Goal: Information Seeking & Learning: Learn about a topic

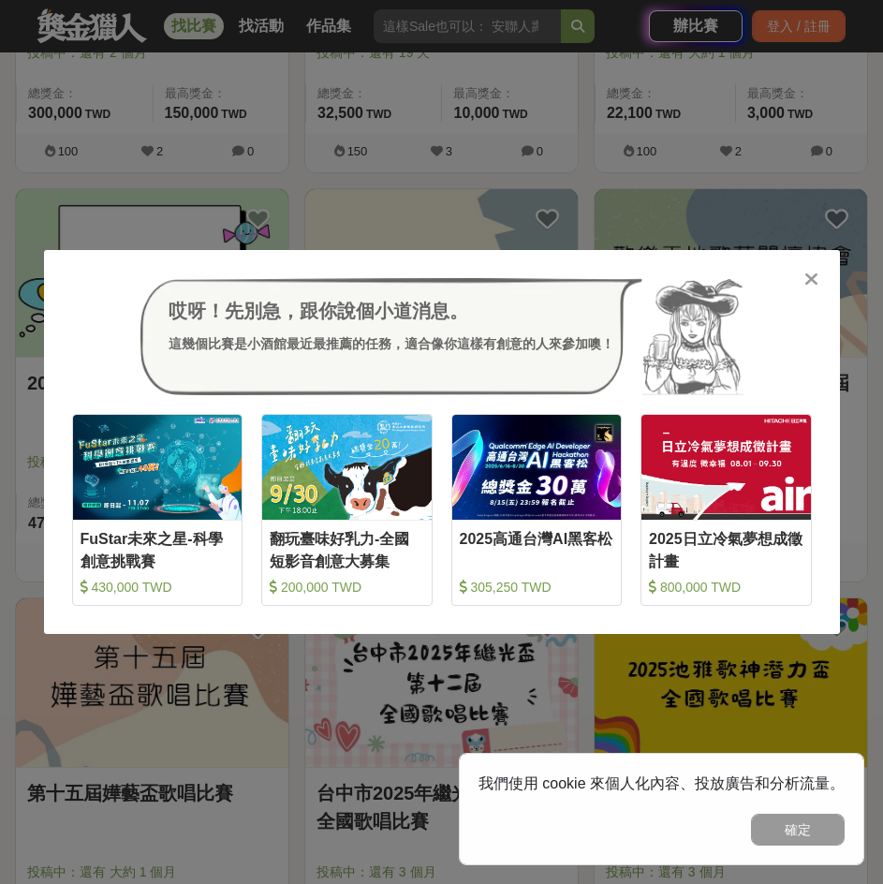
scroll to position [2808, 0]
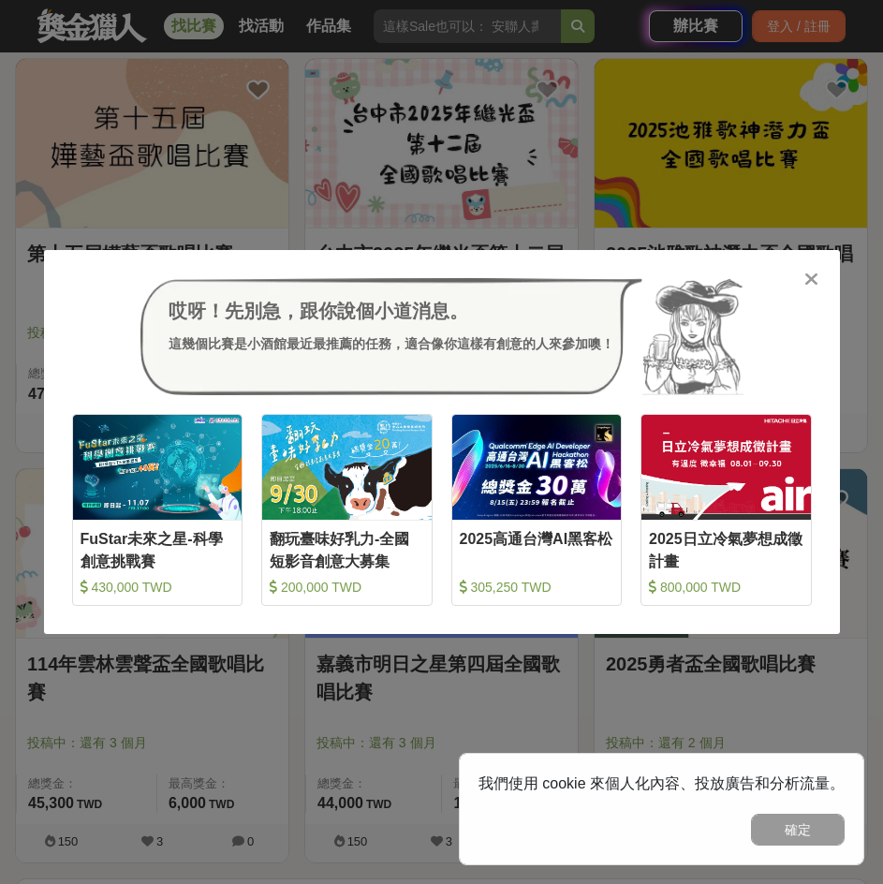
click at [341, 695] on div "哎呀！先別急，跟你說個小道消息。 這幾個比賽是小酒館最近最推薦的任務，適合像你這樣有創意的人來參加噢！ 收藏 FuStar未來之星-科學創意挑戰賽 430,0…" at bounding box center [441, 442] width 883 height 884
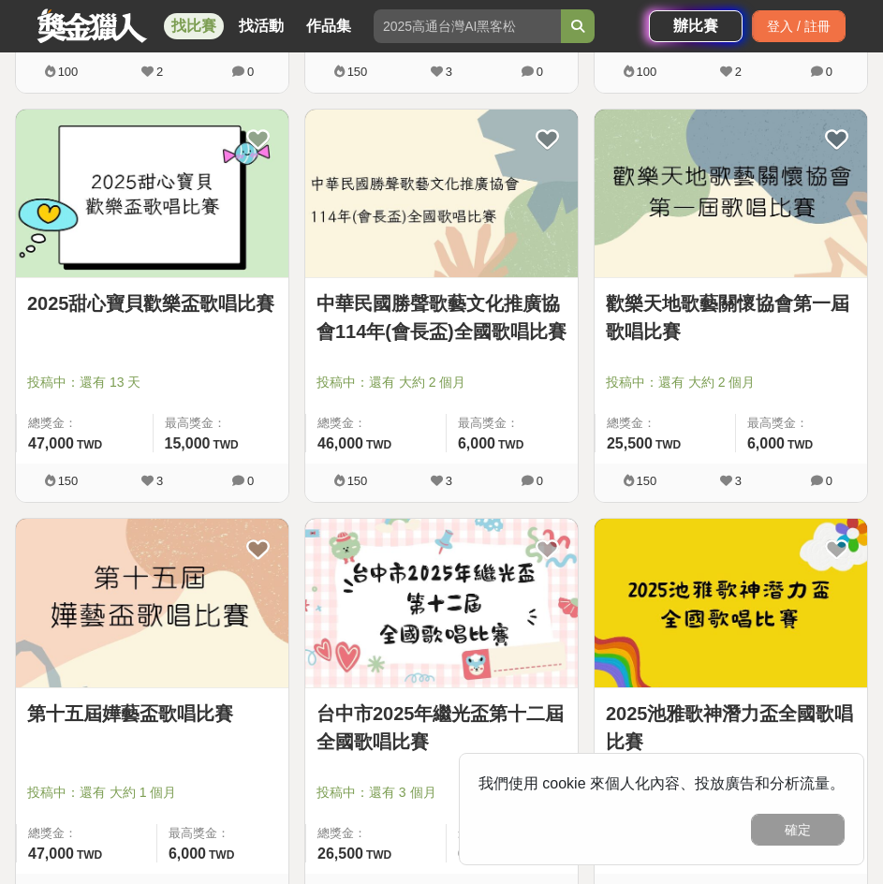
scroll to position [2340, 0]
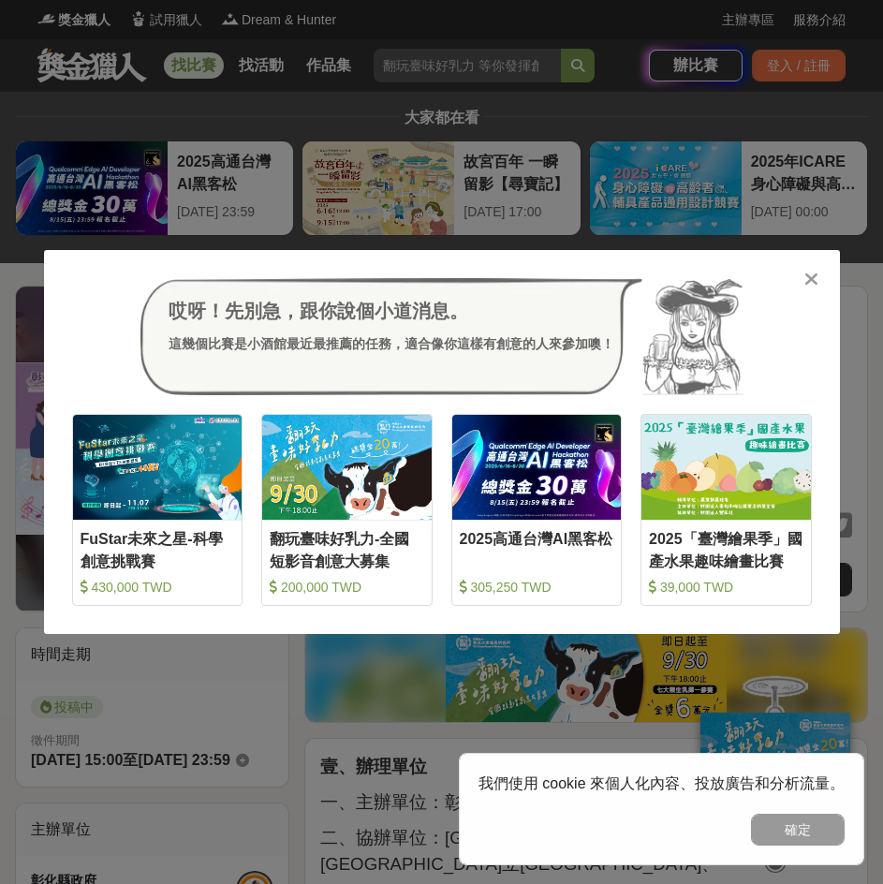
click at [816, 282] on icon at bounding box center [811, 279] width 14 height 19
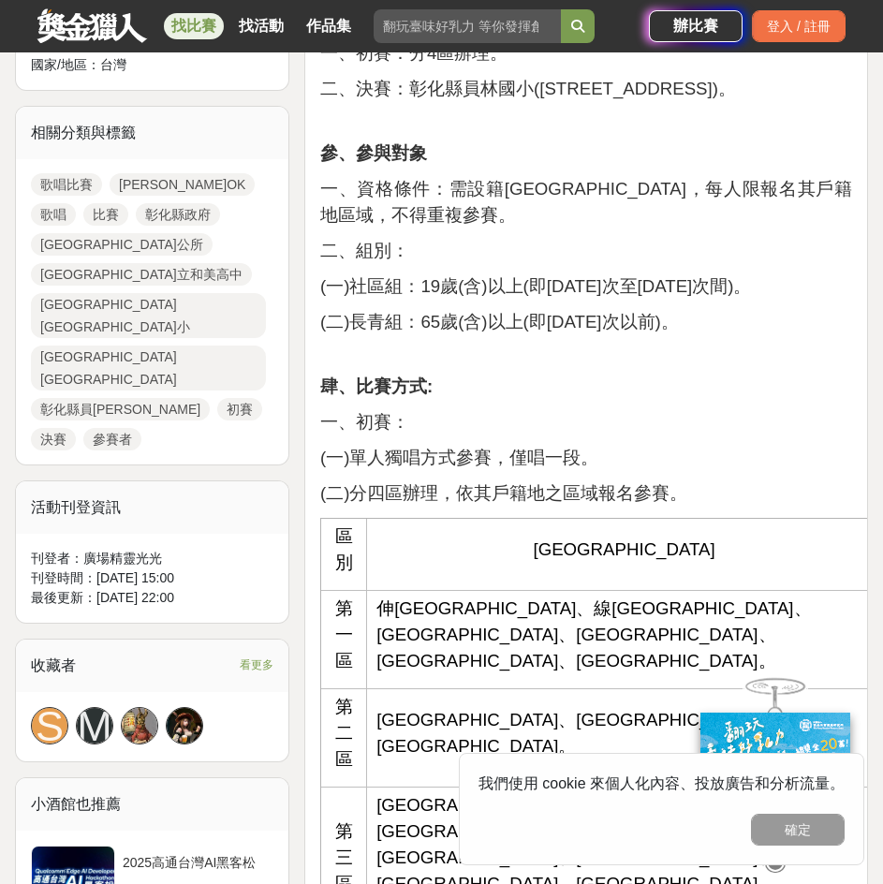
scroll to position [1123, 0]
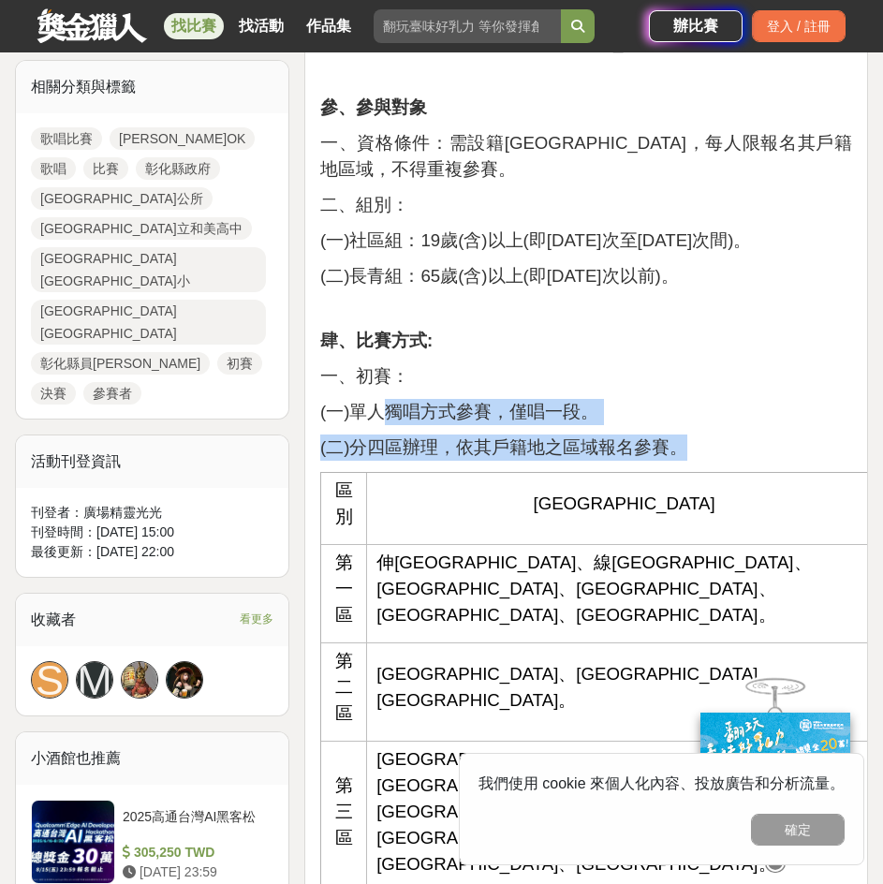
drag, startPoint x: 402, startPoint y: 264, endPoint x: 727, endPoint y: 301, distance: 327.9
click at [727, 434] on p "(二)分四區辦理， 依其戶籍地之區域報名參賽。" at bounding box center [586, 447] width 532 height 26
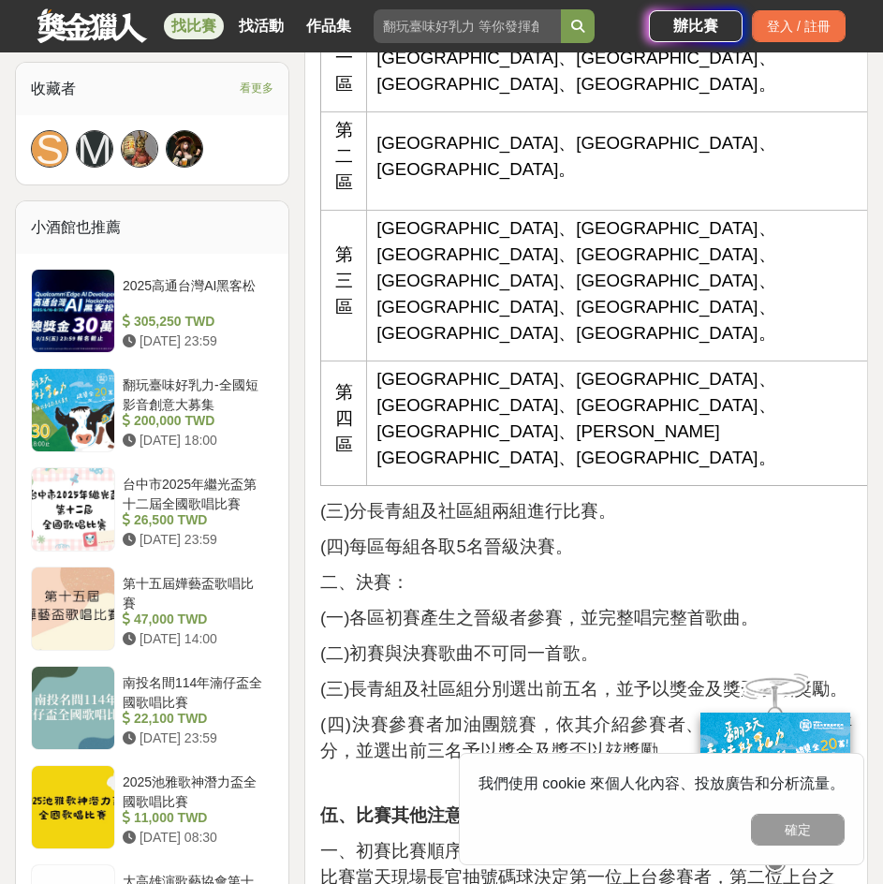
scroll to position [1778, 0]
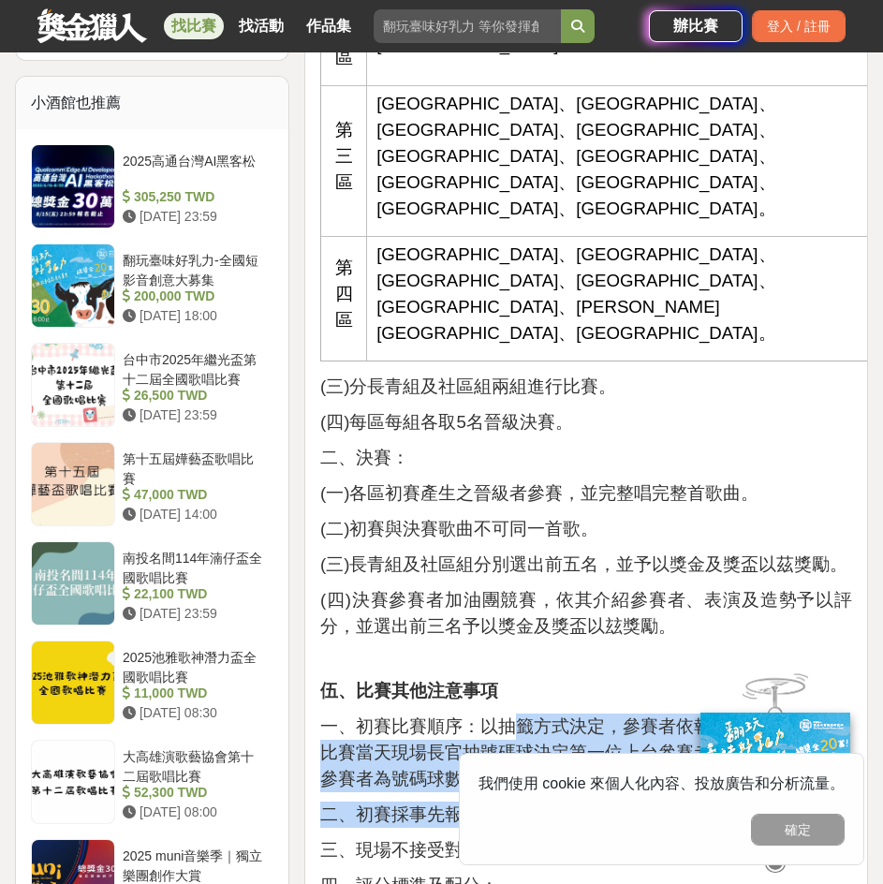
drag, startPoint x: 508, startPoint y: 364, endPoint x: 627, endPoint y: 426, distance: 134.0
click at [626, 427] on div "壹、辦理單位 一、主辦單位：[GEOGRAPHIC_DATA]政府。 二、協辦單位：[GEOGRAPHIC_DATA]公所、[GEOGRAPHIC_DATA]…" at bounding box center [586, 694] width 532 height 3439
click at [627, 426] on div "壹、辦理單位 一、主辦單位：[GEOGRAPHIC_DATA]政府。 二、協辦單位：[GEOGRAPHIC_DATA]公所、[GEOGRAPHIC_DATA]…" at bounding box center [586, 694] width 532 height 3439
drag, startPoint x: 634, startPoint y: 407, endPoint x: 383, endPoint y: 352, distance: 256.9
click at [380, 713] on p "一、初賽比賽順序：以抽籤方式決定，參賽者依報名順序入座，由比賽當天現場長官抽號碼球決定第一位上台參賽者，第二位上台之參賽者為號碼球數字+1，以此類推。" at bounding box center [586, 752] width 532 height 79
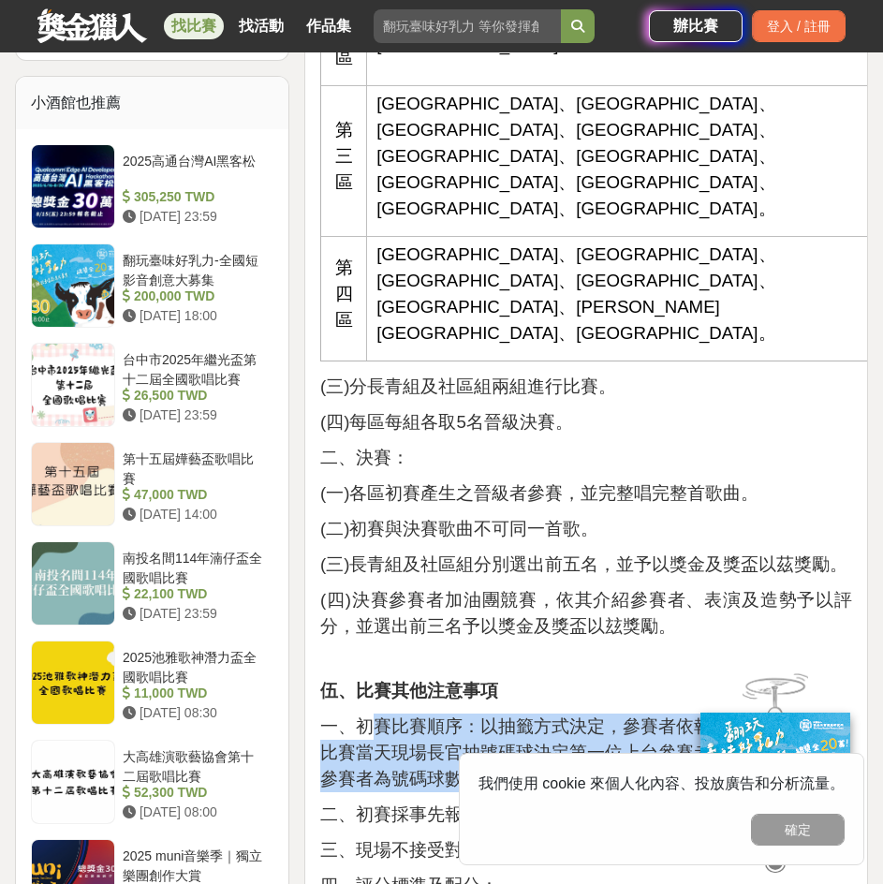
drag, startPoint x: 383, startPoint y: 352, endPoint x: 363, endPoint y: 353, distance: 19.7
click at [384, 716] on span "一、初賽比賽順序：以抽籤方式決定，參賽者依報名順序入座，由比賽當天現場長官抽號碼球決定第一位上台參賽者，第二位上台之參賽者為號碼球數字+1，以此類推。" at bounding box center [578, 752] width 516 height 72
drag, startPoint x: 349, startPoint y: 353, endPoint x: 604, endPoint y: 414, distance: 261.8
click at [604, 713] on p "一、初賽比賽順序：以抽籤方式決定，參賽者依報名順序入座，由比賽當天現場長官抽號碼球決定第一位上台參賽者，第二位上台之參賽者為號碼球數字+1，以此類推。" at bounding box center [586, 752] width 532 height 79
click at [605, 713] on p "一、初賽比賽順序：以抽籤方式決定，參賽者依報名順序入座，由比賽當天現場長官抽號碼球決定第一位上台參賽者，第二位上台之參賽者為號碼球數字+1，以此類推。" at bounding box center [586, 752] width 532 height 79
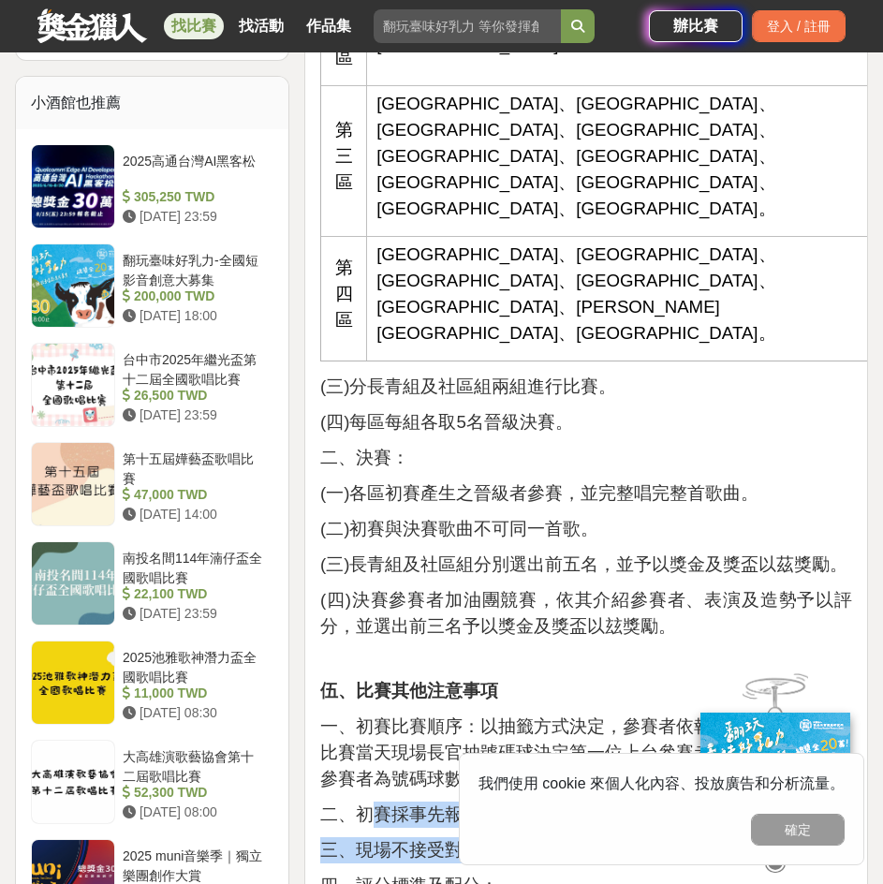
drag, startPoint x: 419, startPoint y: 447, endPoint x: 658, endPoint y: 495, distance: 243.4
click at [655, 494] on div "壹、辦理單位 一、主辦單位：[GEOGRAPHIC_DATA]政府。 二、協辦單位：[GEOGRAPHIC_DATA]公所、[GEOGRAPHIC_DATA]…" at bounding box center [586, 694] width 532 height 3439
click at [658, 840] on span "三、現場不接受對key，報名後不接受換歌。" at bounding box center [493, 850] width 347 height 20
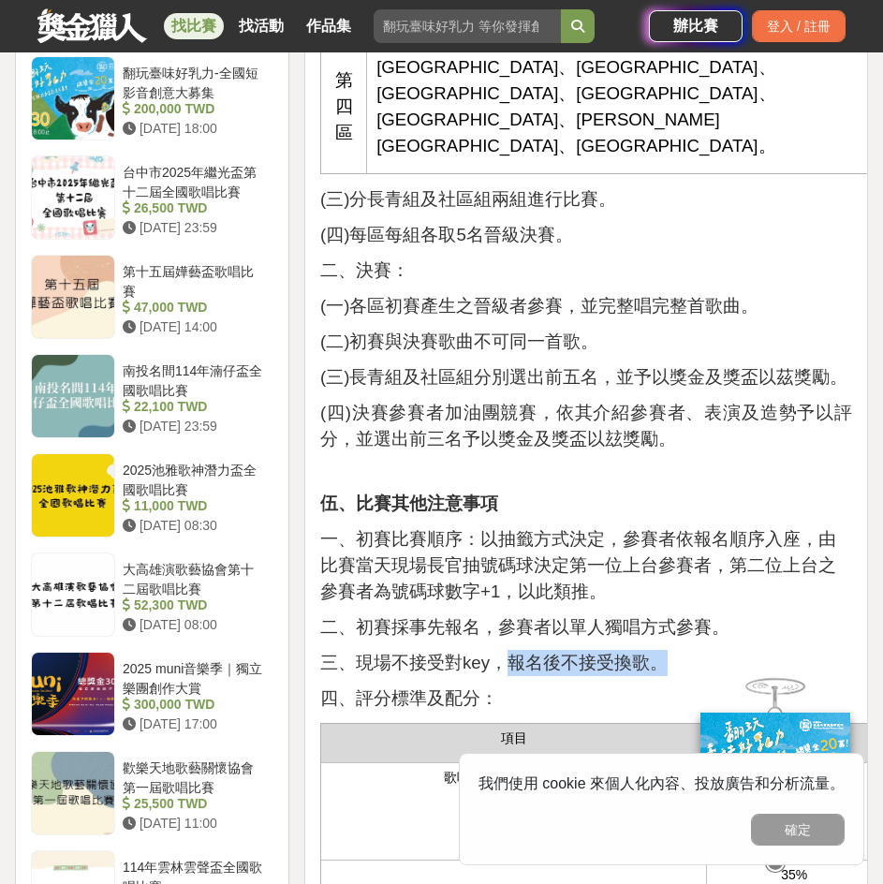
drag, startPoint x: 504, startPoint y: 298, endPoint x: 698, endPoint y: 300, distance: 193.8
click at [698, 650] on p "三、現場不接受對key，報名後不接受換歌。" at bounding box center [586, 663] width 532 height 26
drag, startPoint x: 702, startPoint y: 291, endPoint x: 515, endPoint y: 292, distance: 187.2
click at [515, 650] on p "三、現場不接受對key，報名後不接受換歌。" at bounding box center [586, 663] width 532 height 26
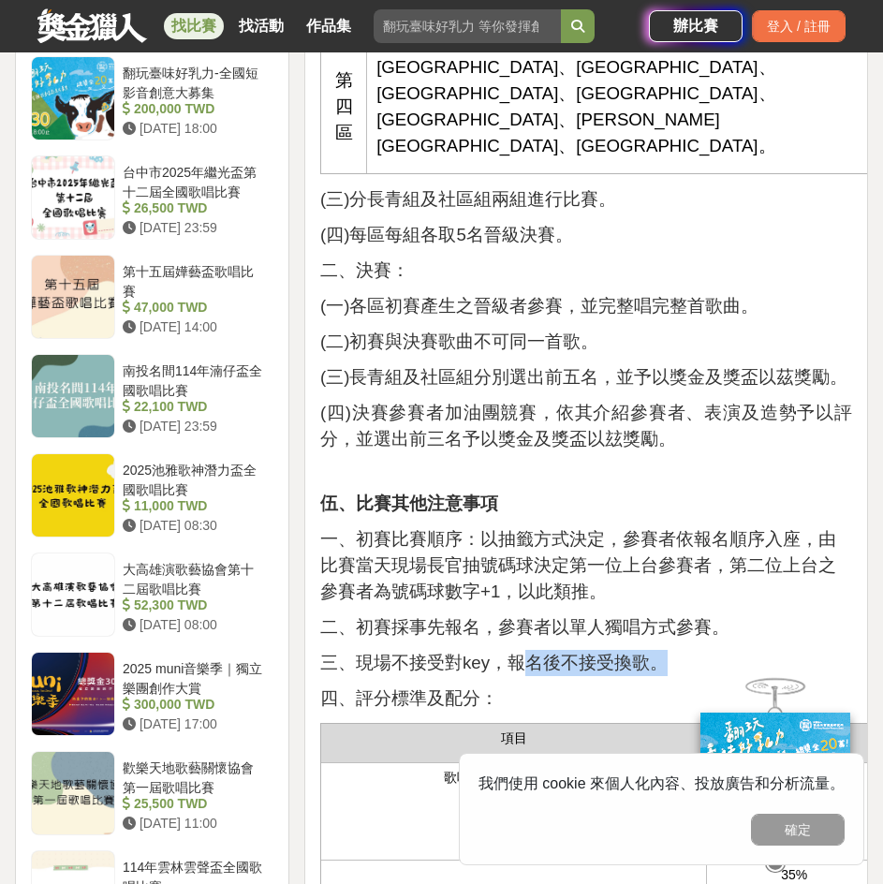
click at [514, 652] on span "三、現場不接受對key，報名後不接受換歌。" at bounding box center [493, 662] width 347 height 20
drag, startPoint x: 502, startPoint y: 295, endPoint x: 688, endPoint y: 293, distance: 186.3
click at [688, 650] on p "三、現場不接受對key，報名後不接受換歌。" at bounding box center [586, 663] width 532 height 26
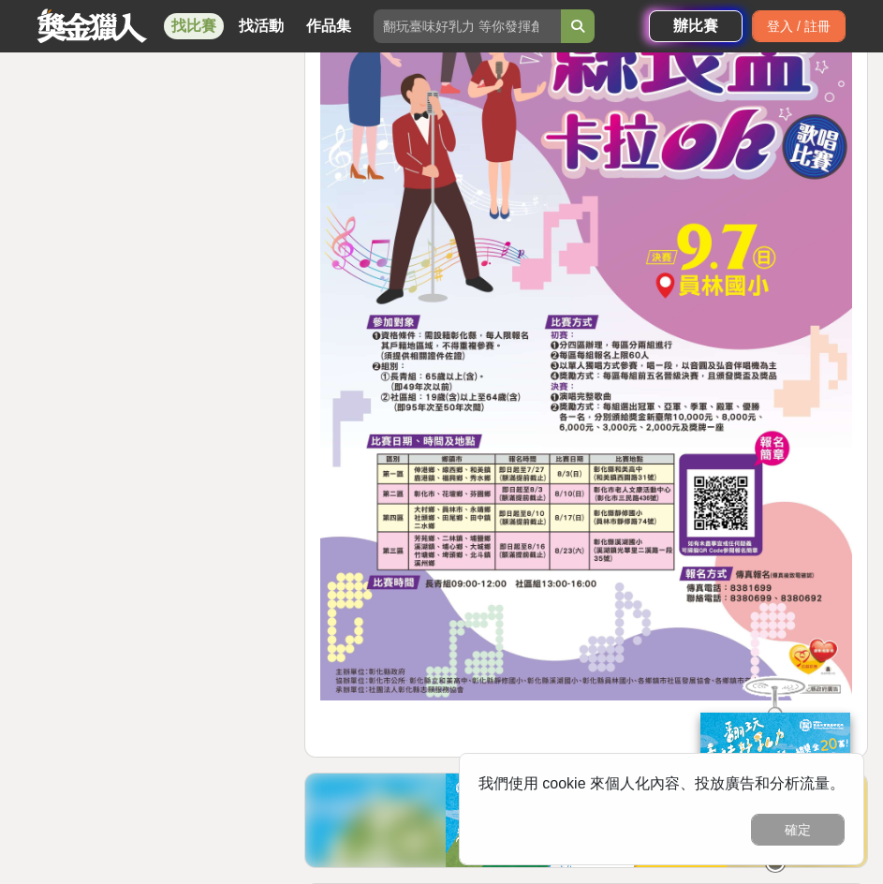
scroll to position [3568, 0]
